Goal: Transaction & Acquisition: Purchase product/service

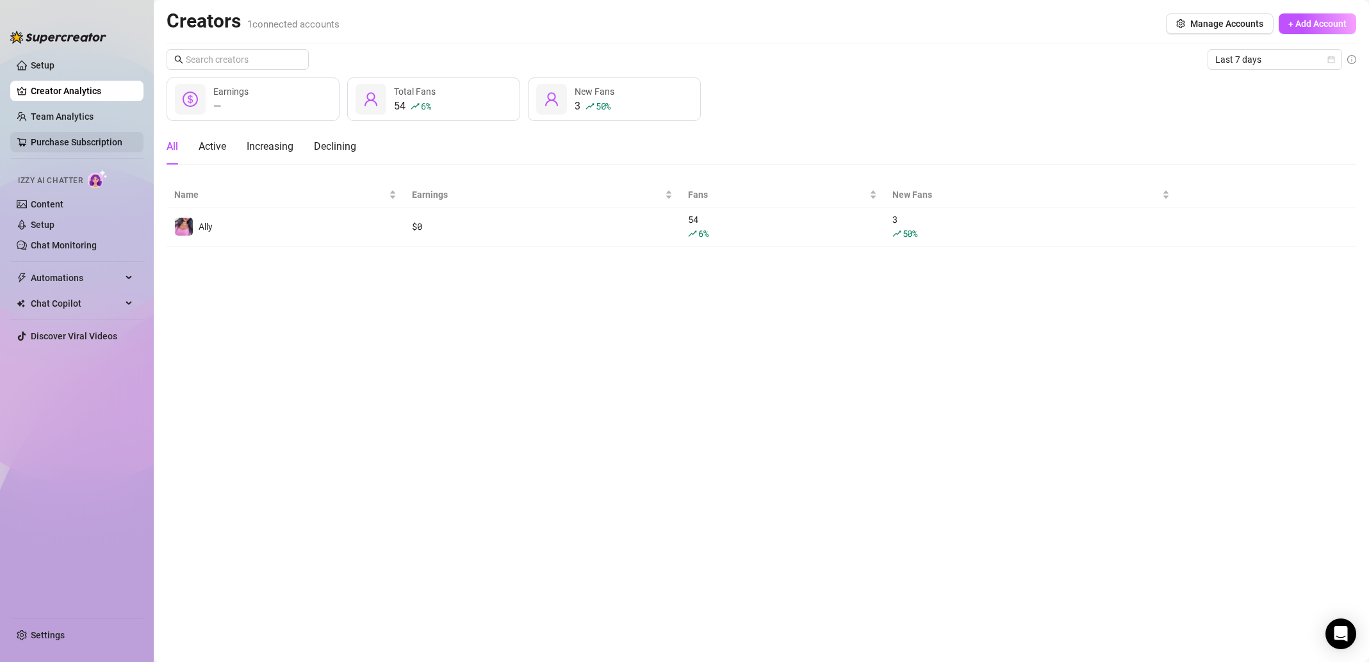
click at [64, 137] on link "Purchase Subscription" at bounding box center [77, 142] width 92 height 10
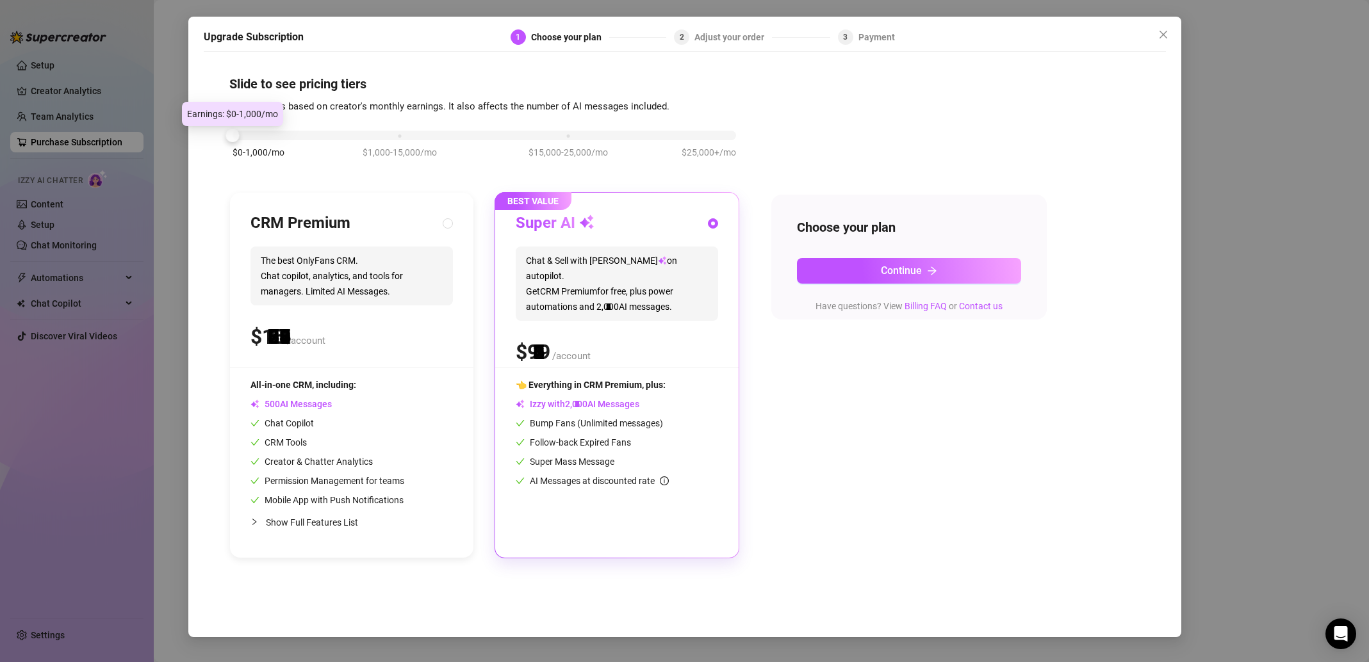
click at [195, 129] on div "Upgrade Subscription 1 Choose your plan 2 Adjust your order 3 Payment Slide to …" at bounding box center [684, 327] width 993 height 621
click at [391, 333] on div "$ /account" at bounding box center [351, 337] width 202 height 32
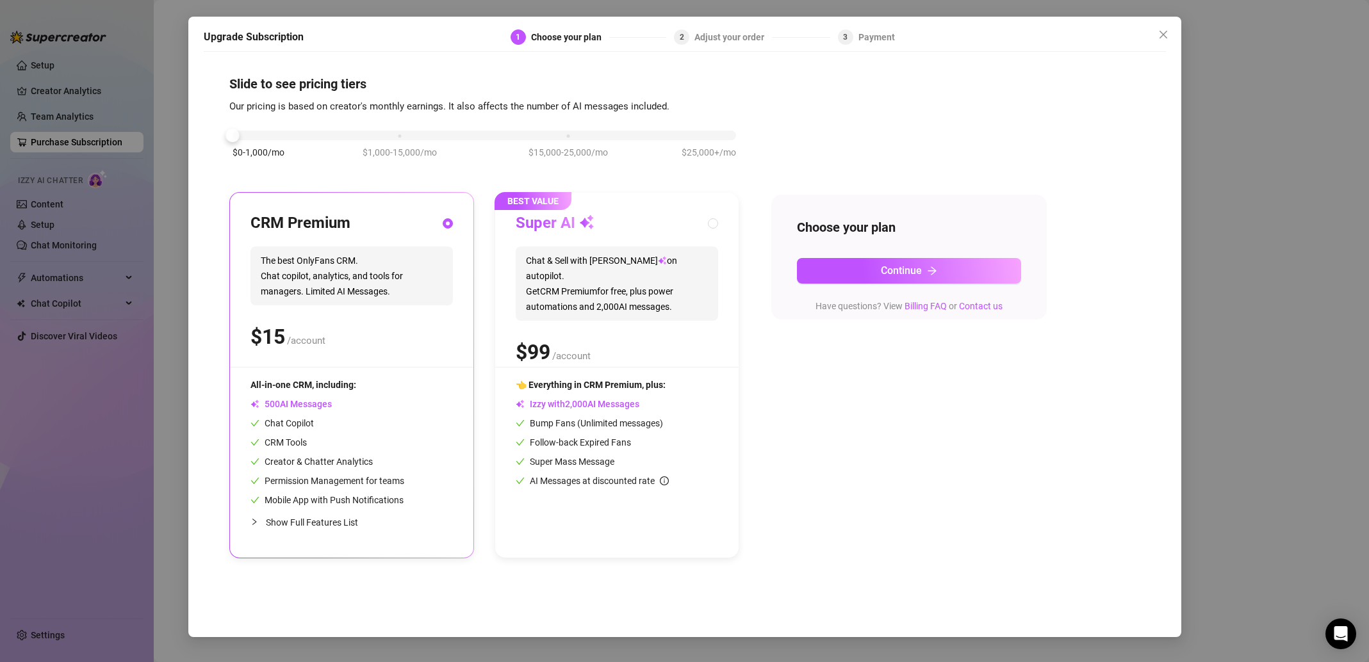
radio input "true"
radio input "false"
click at [1164, 36] on icon "close" at bounding box center [1163, 34] width 10 height 10
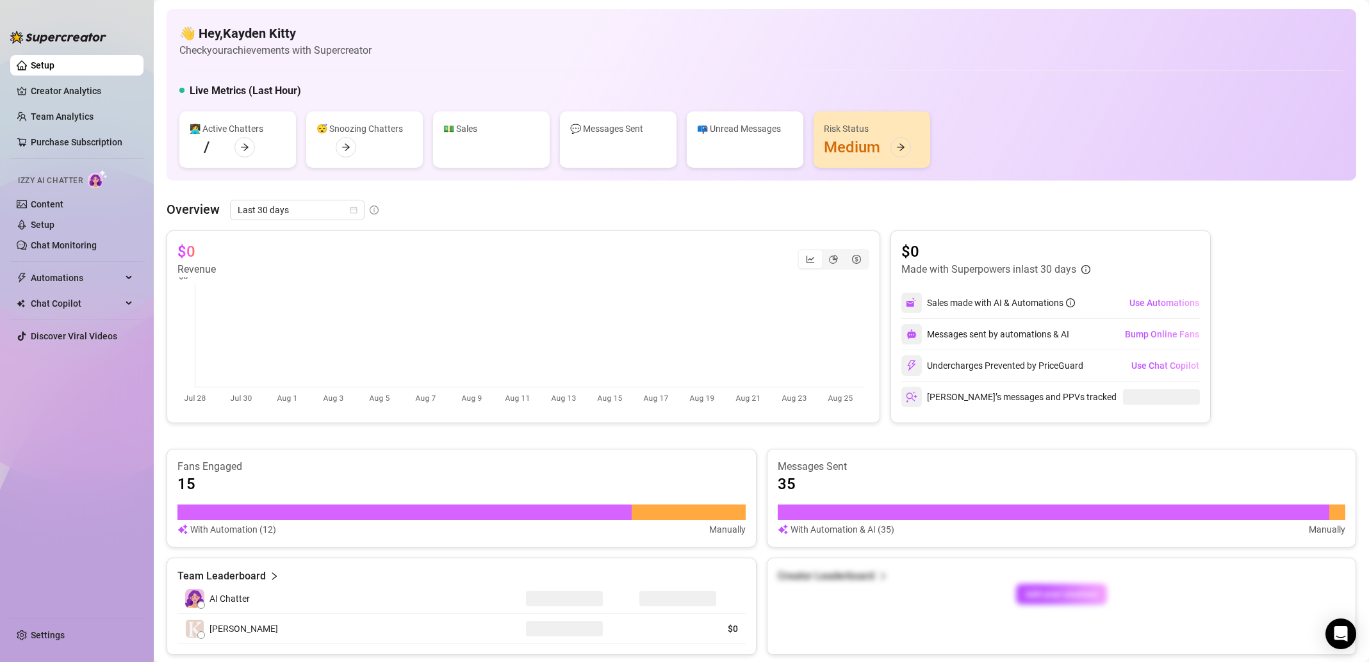
click at [1163, 35] on div "👋 Hey, [PERSON_NAME] Kitty Check your achievements with Supercreator" at bounding box center [761, 41] width 1164 height 34
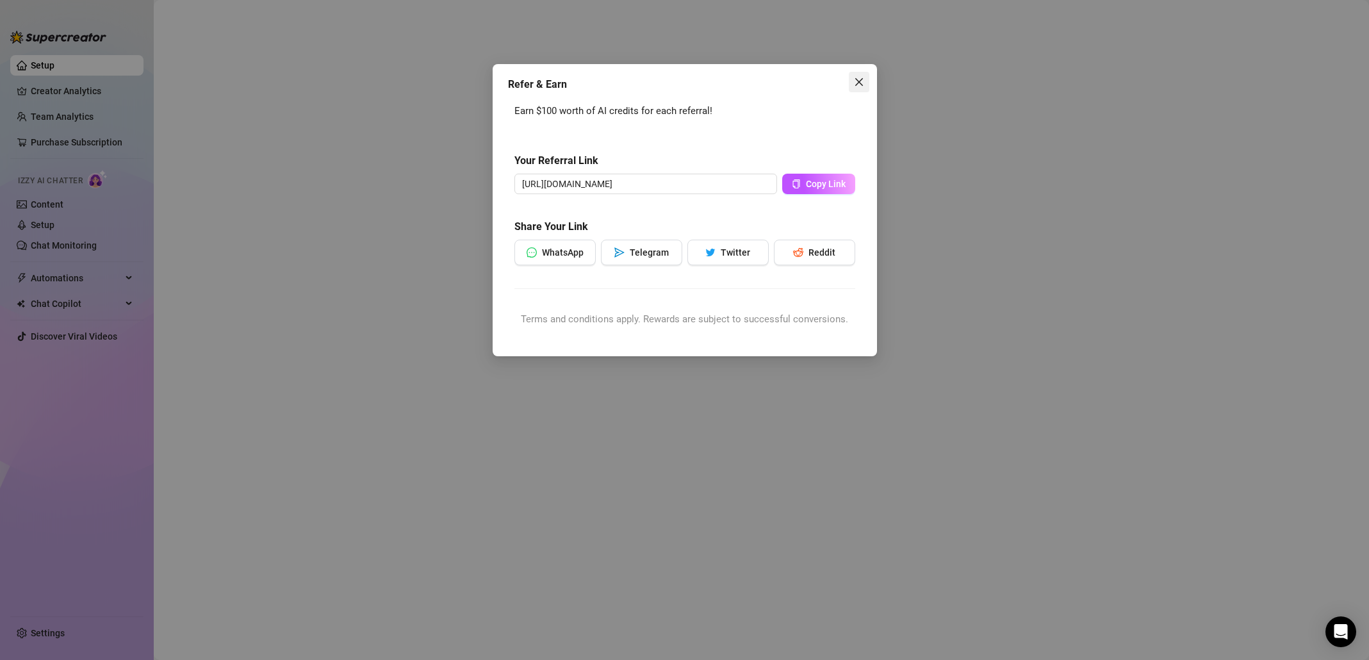
click at [858, 83] on icon "close" at bounding box center [859, 82] width 8 height 8
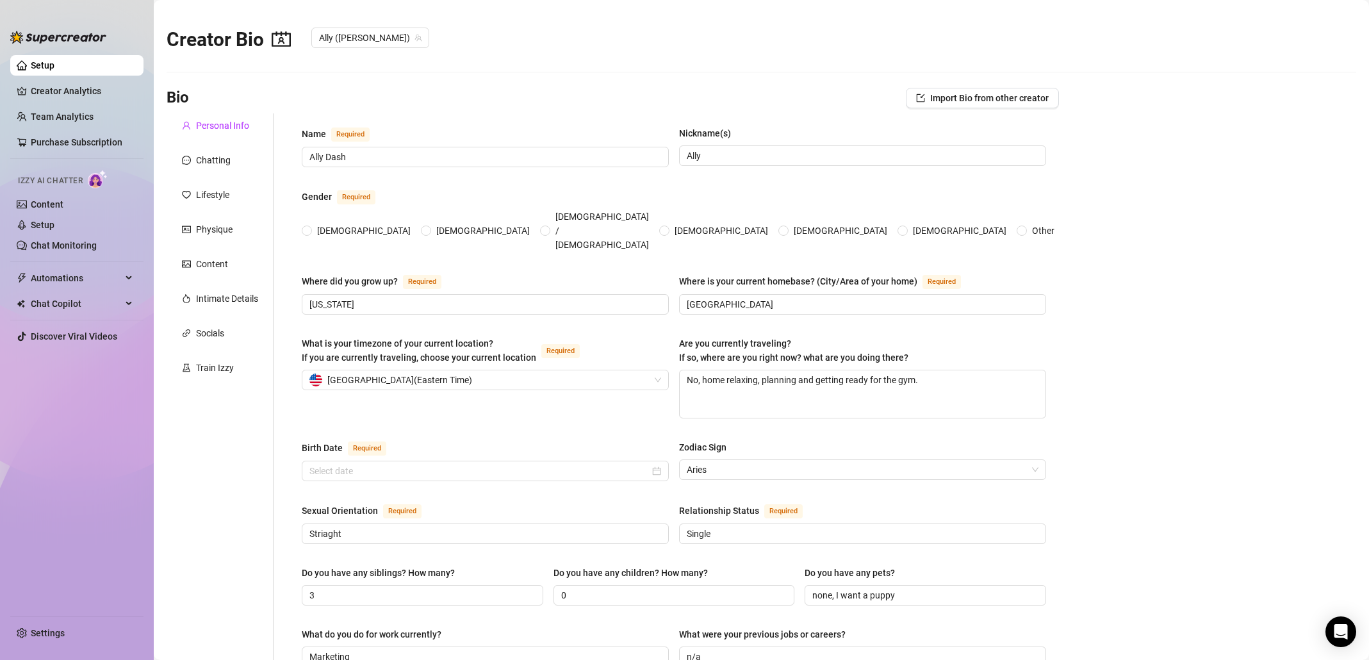
radio input "true"
type input "[DATE]"
